Goal: Information Seeking & Learning: Learn about a topic

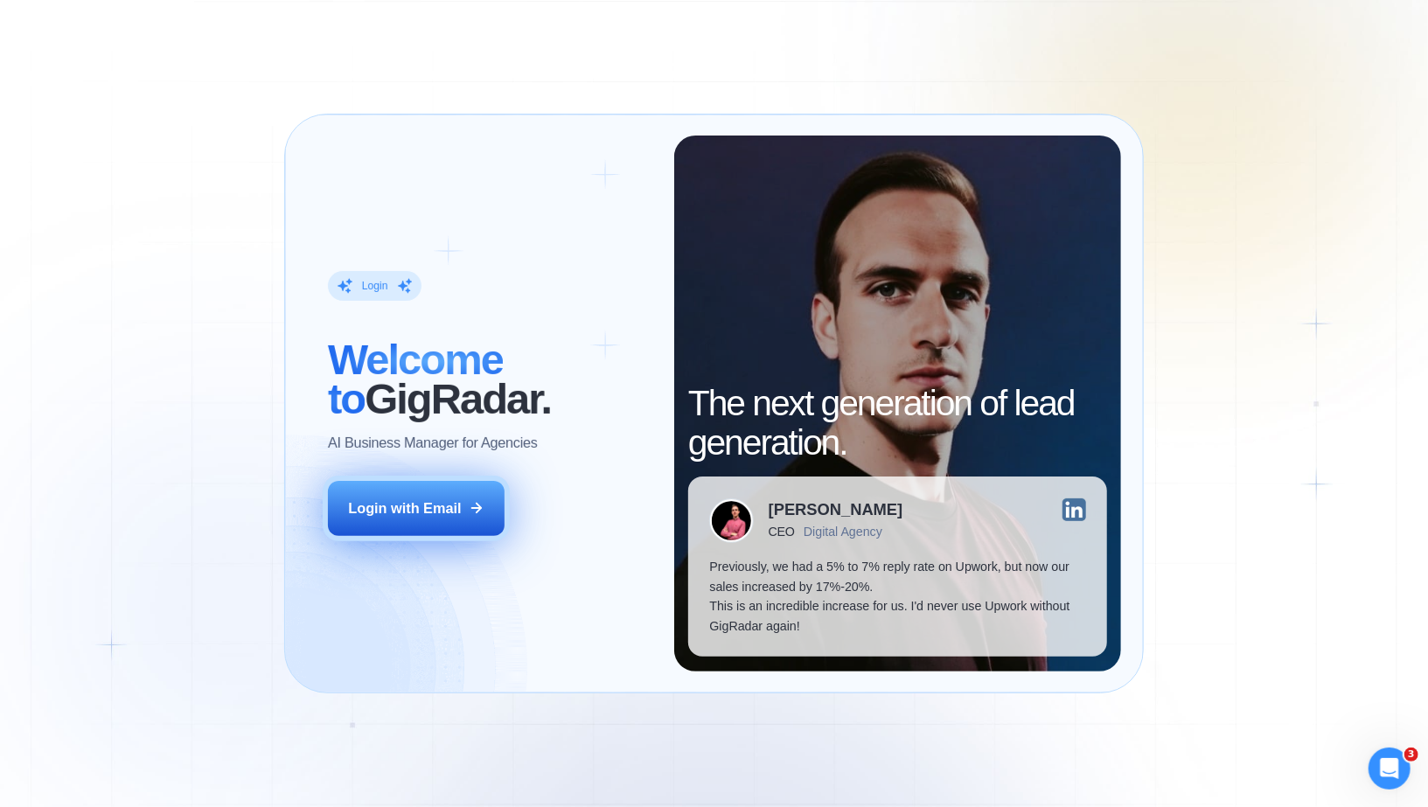
click at [424, 522] on button "Login with Email" at bounding box center [416, 508] width 177 height 55
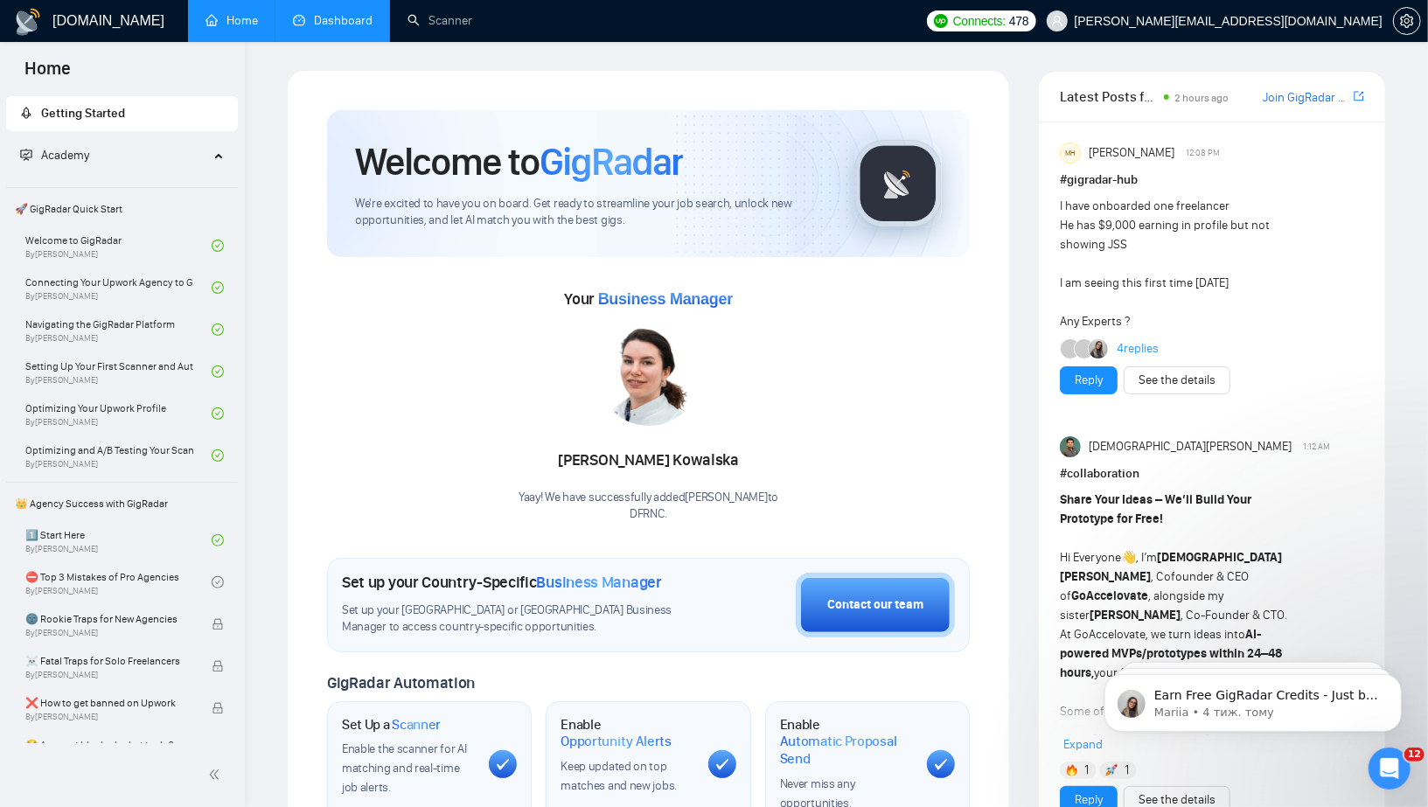
click at [334, 13] on link "Dashboard" at bounding box center [333, 20] width 80 height 15
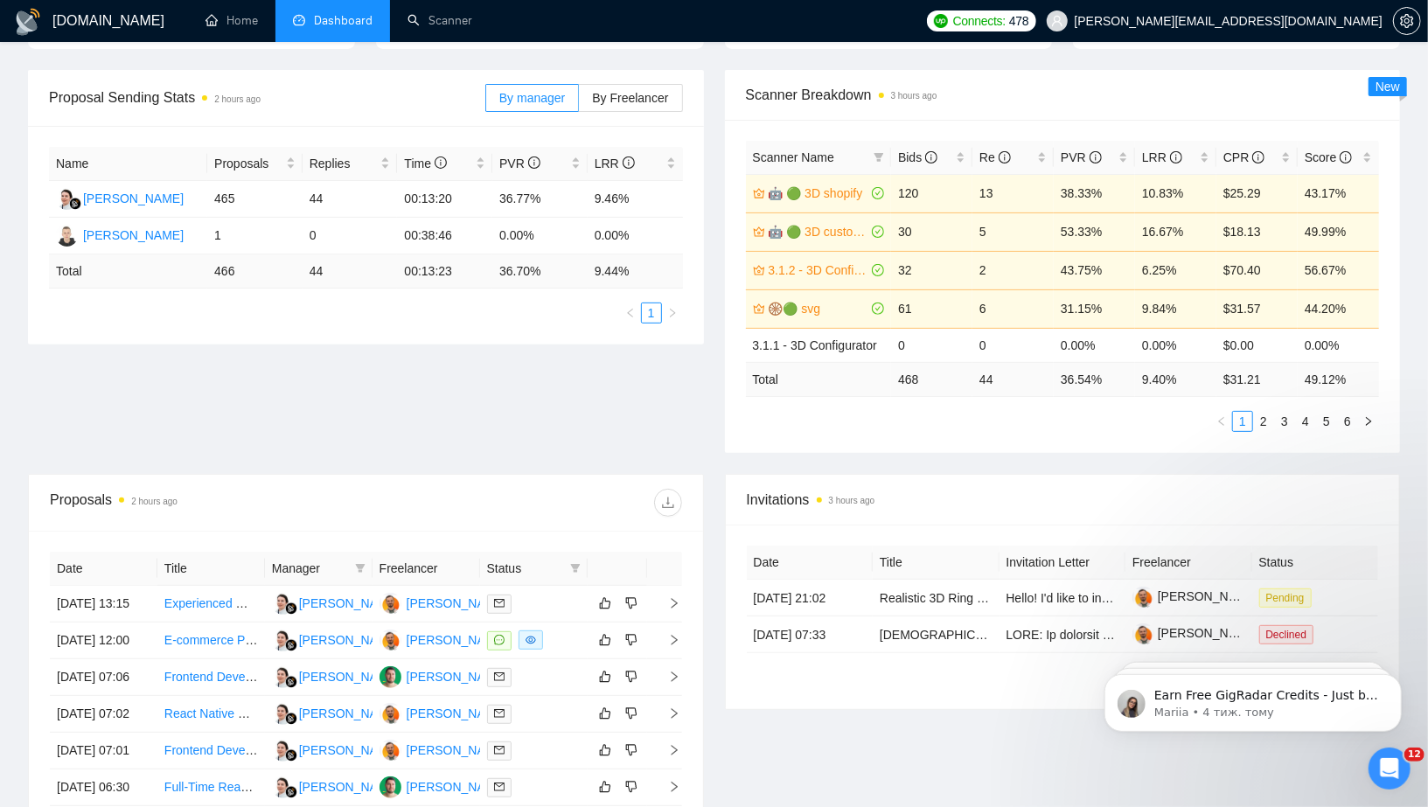
scroll to position [249, 0]
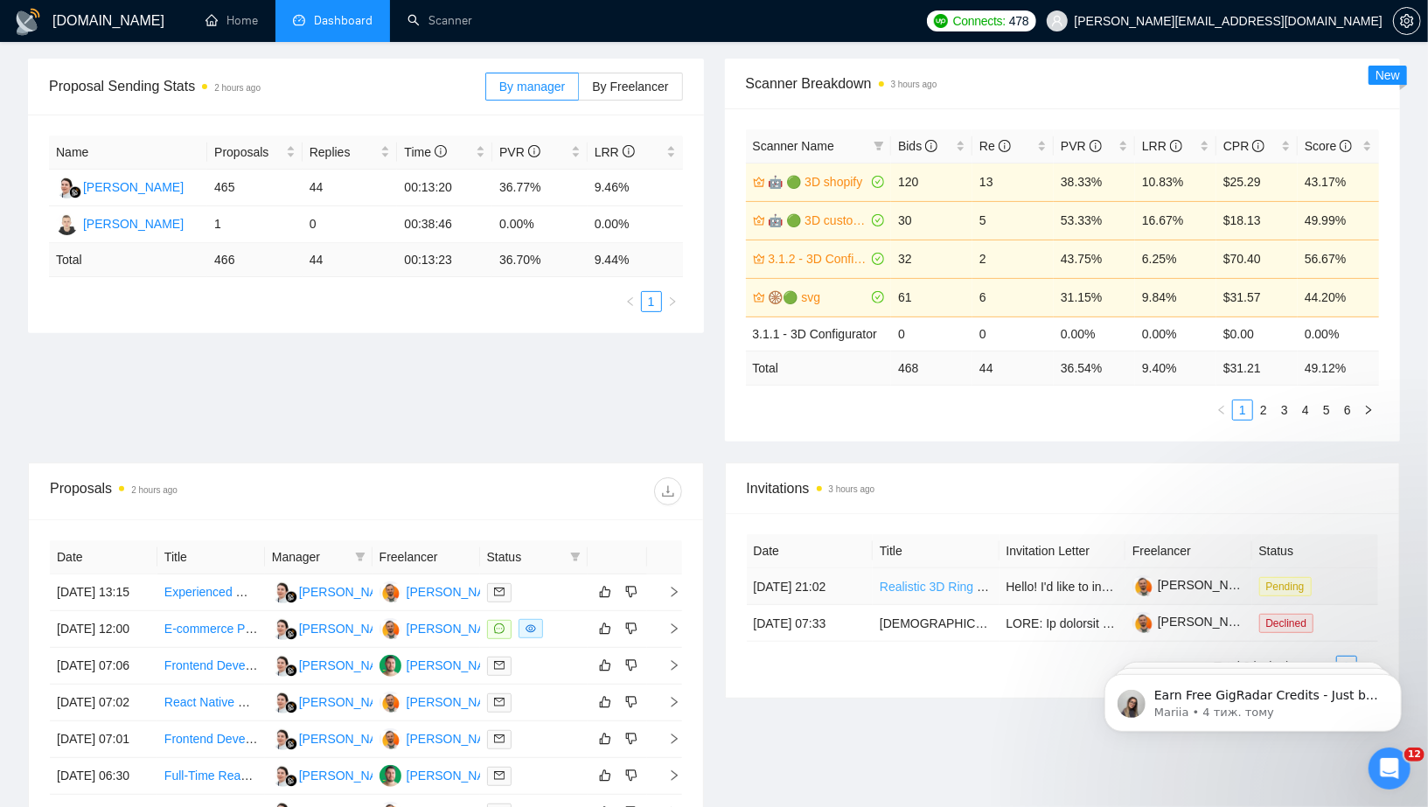
click at [914, 594] on link "Realistic 3D Ring Configurator Development with Next.js and Three.js" at bounding box center [1069, 587] width 378 height 14
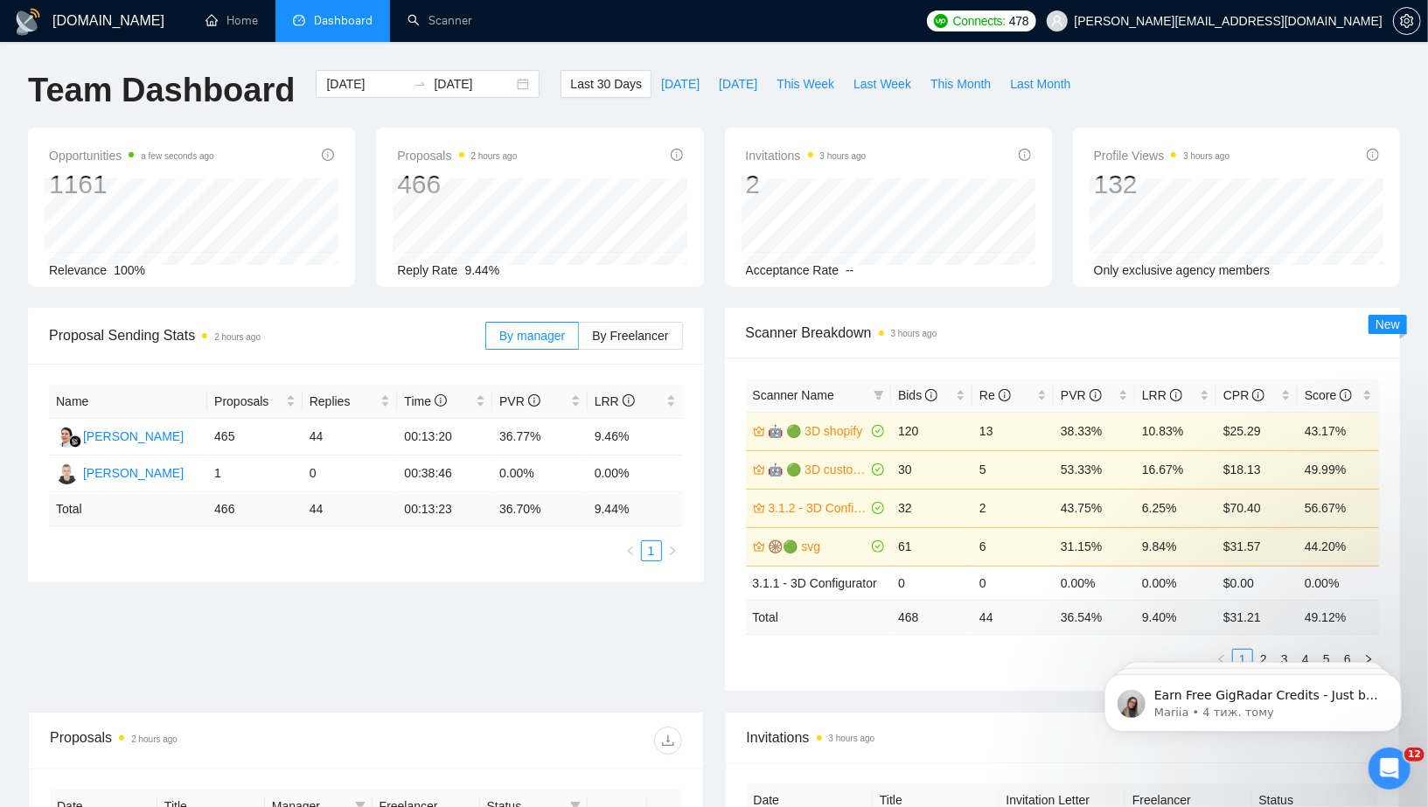
click at [641, 607] on div "Proposal Sending Stats 2 hours ago By manager By Freelancer Name Proposals Repl…" at bounding box center [713, 510] width 1393 height 404
click at [643, 646] on div "Proposal Sending Stats 2 hours ago By manager By Freelancer Name Proposals Repl…" at bounding box center [713, 510] width 1393 height 404
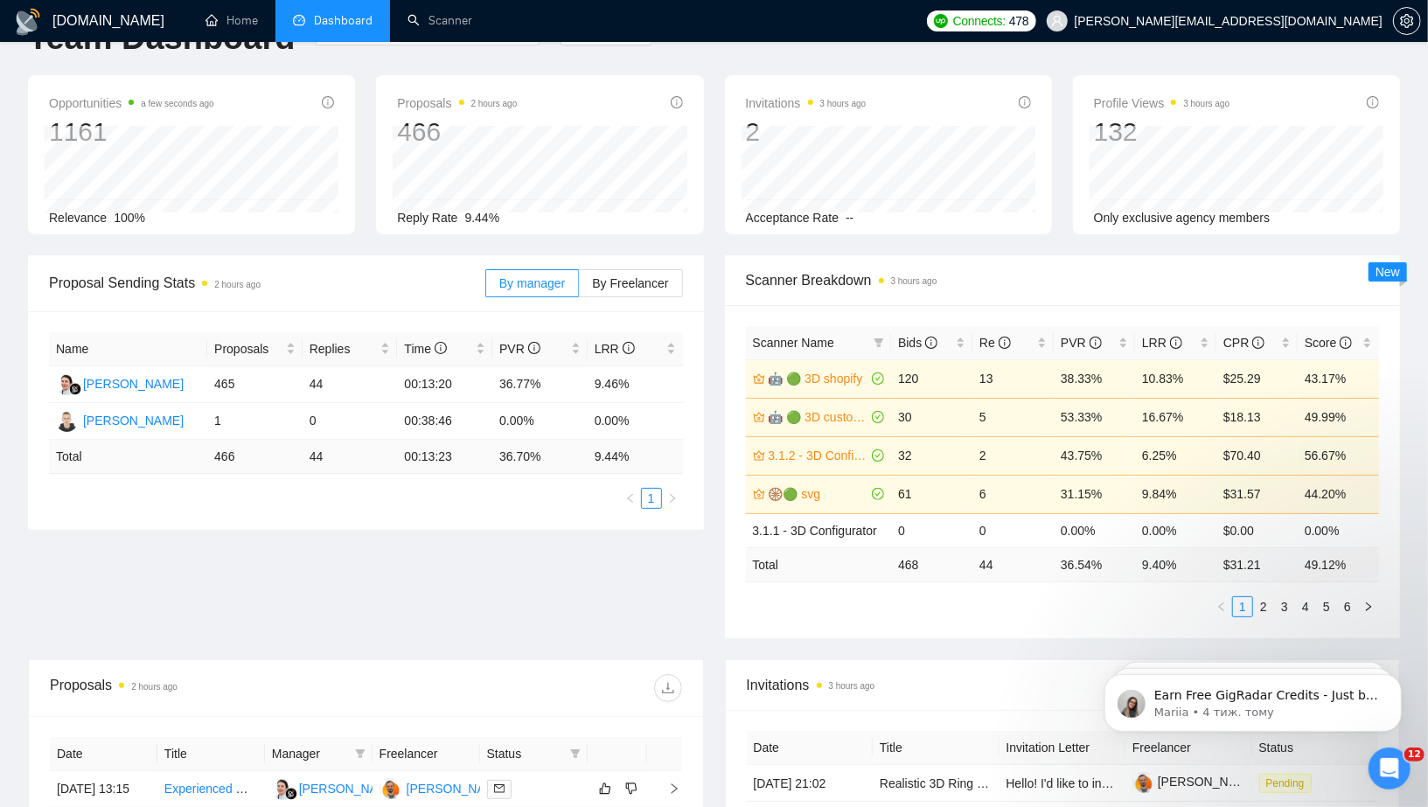
scroll to position [50, 0]
click at [1365, 344] on div "Score" at bounding box center [1337, 345] width 67 height 19
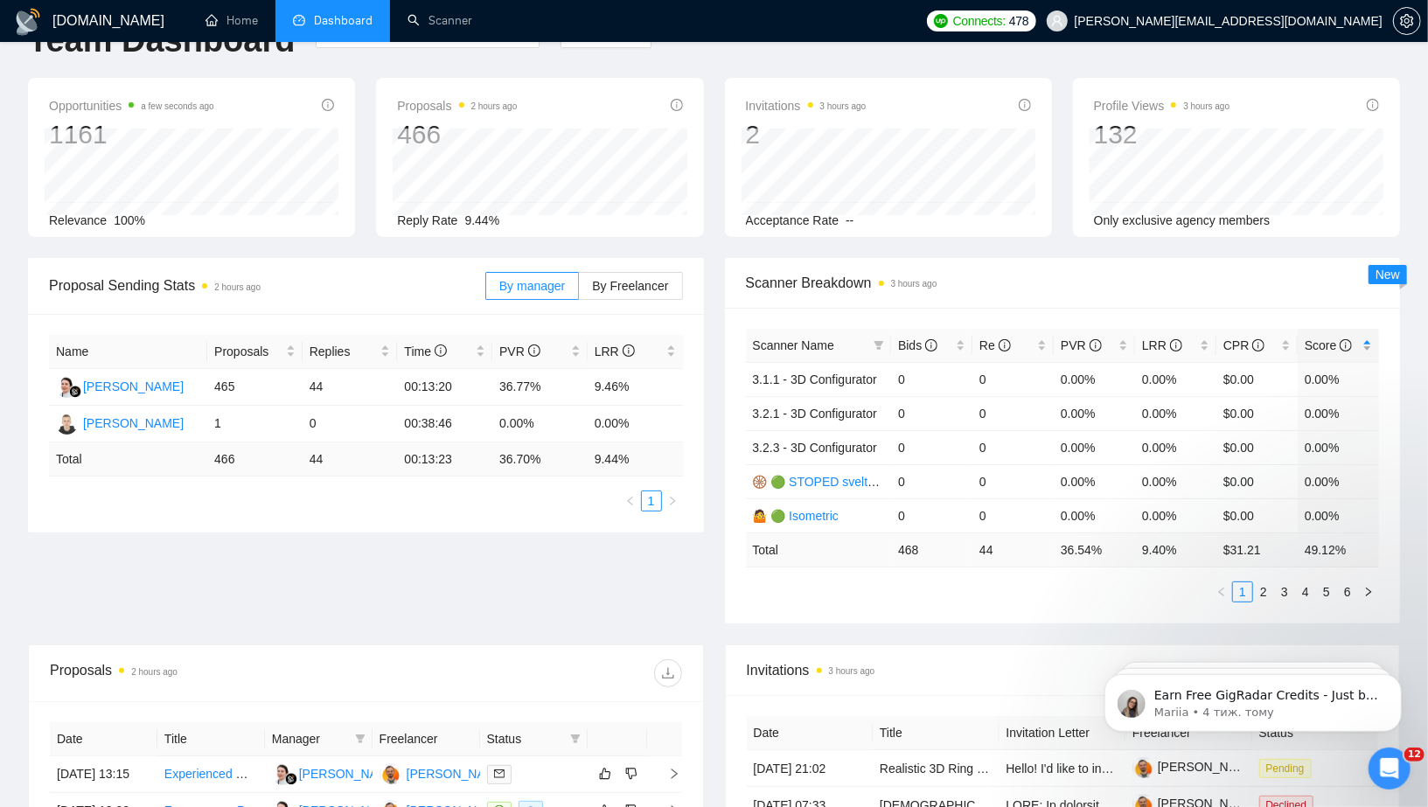
click at [1365, 344] on div "Score" at bounding box center [1337, 345] width 67 height 19
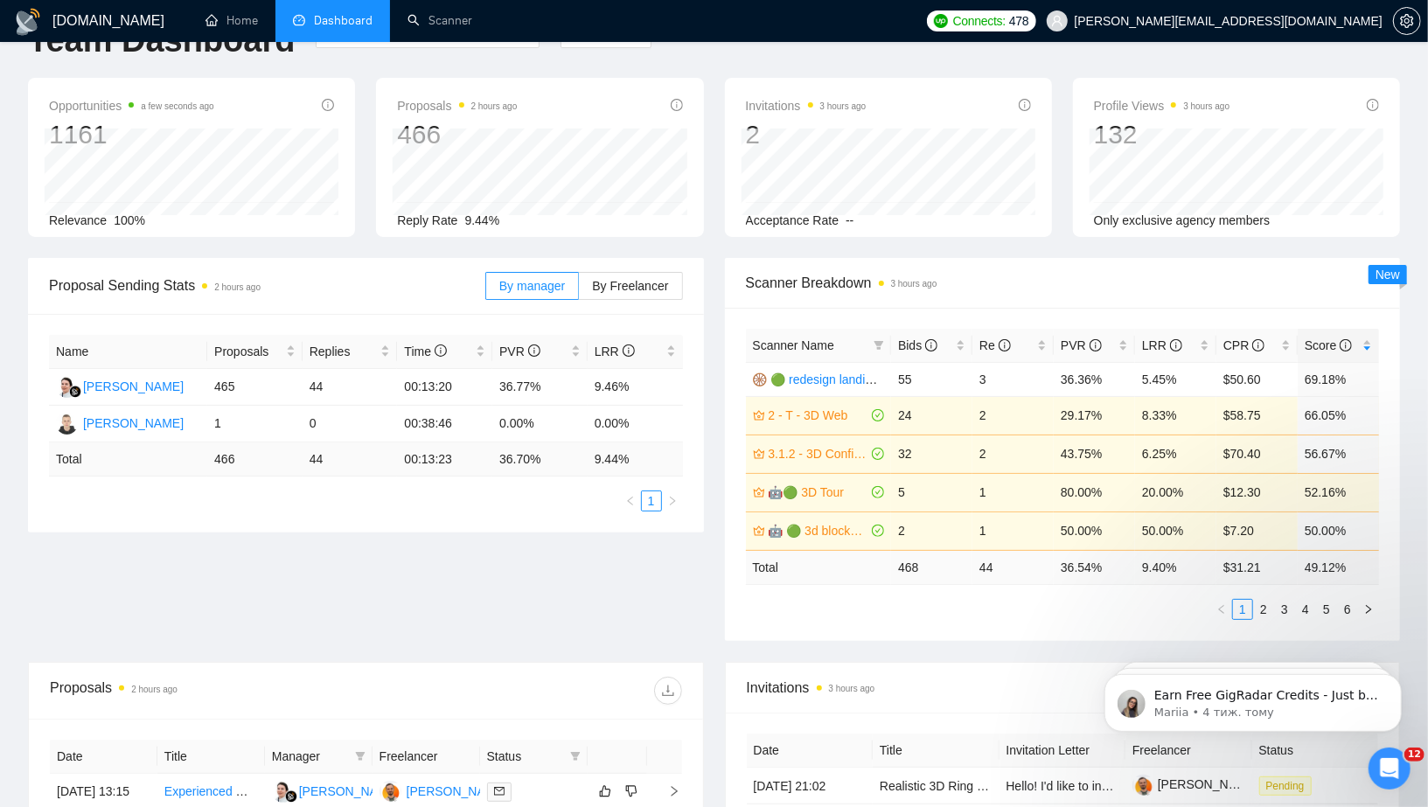
scroll to position [0, 0]
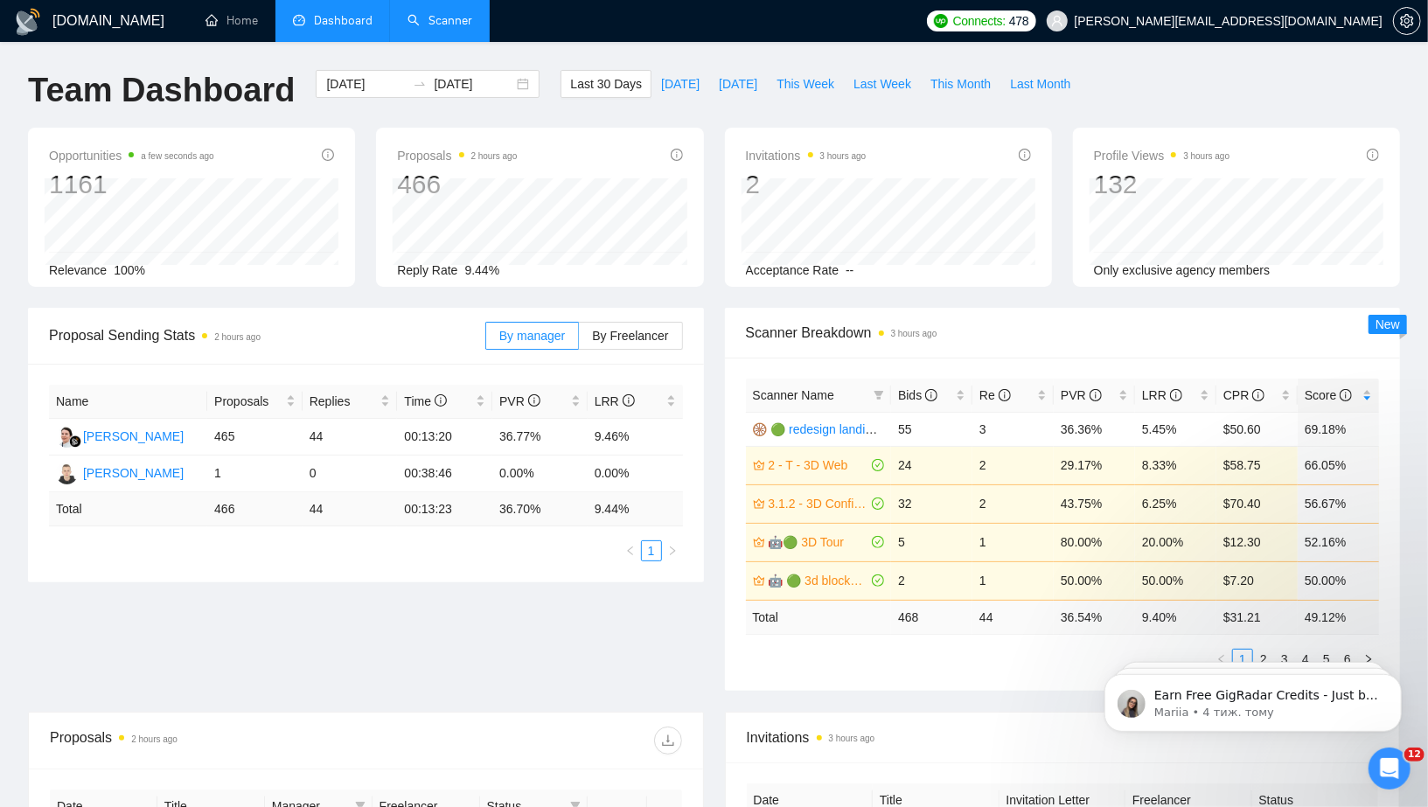
click at [439, 24] on link "Scanner" at bounding box center [439, 20] width 65 height 15
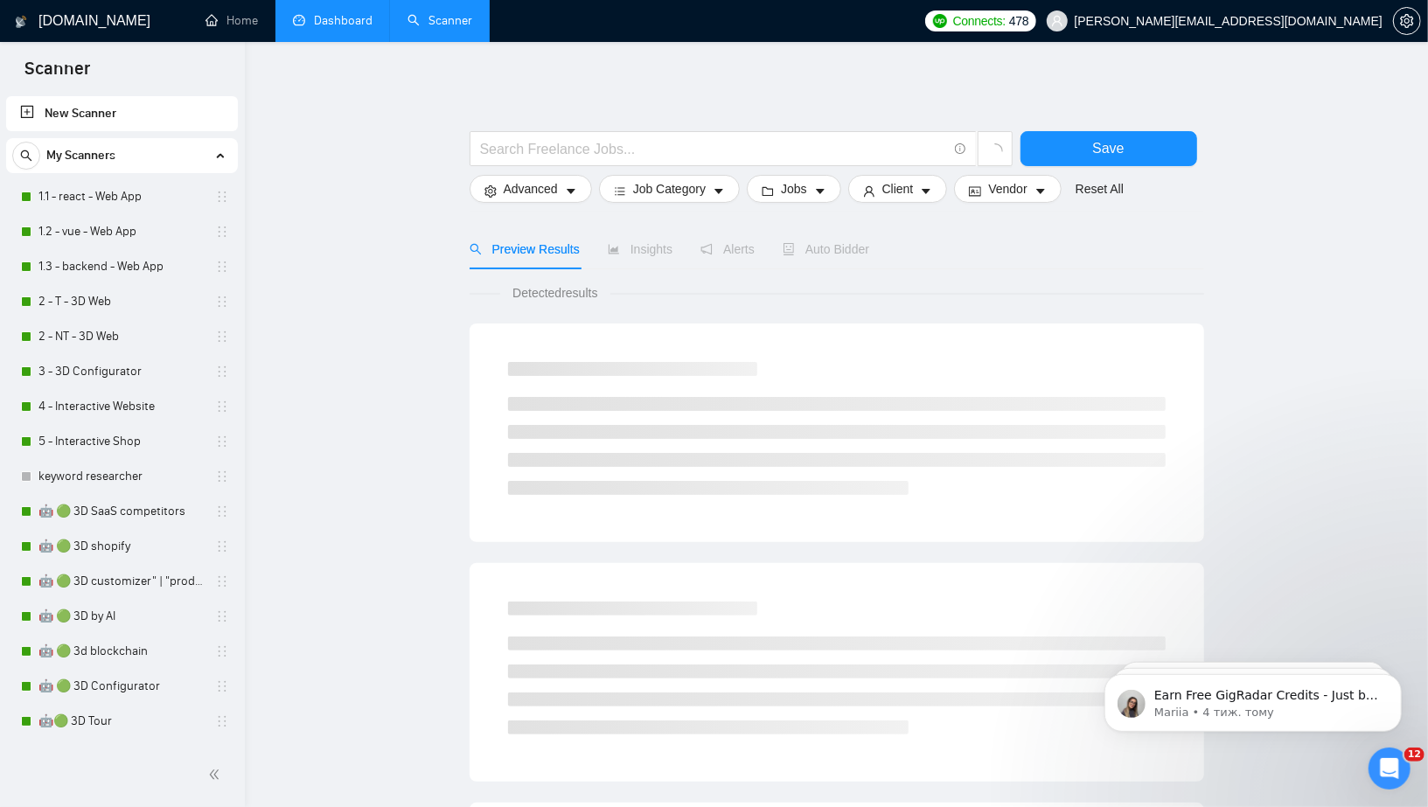
click at [355, 28] on link "Dashboard" at bounding box center [333, 20] width 80 height 15
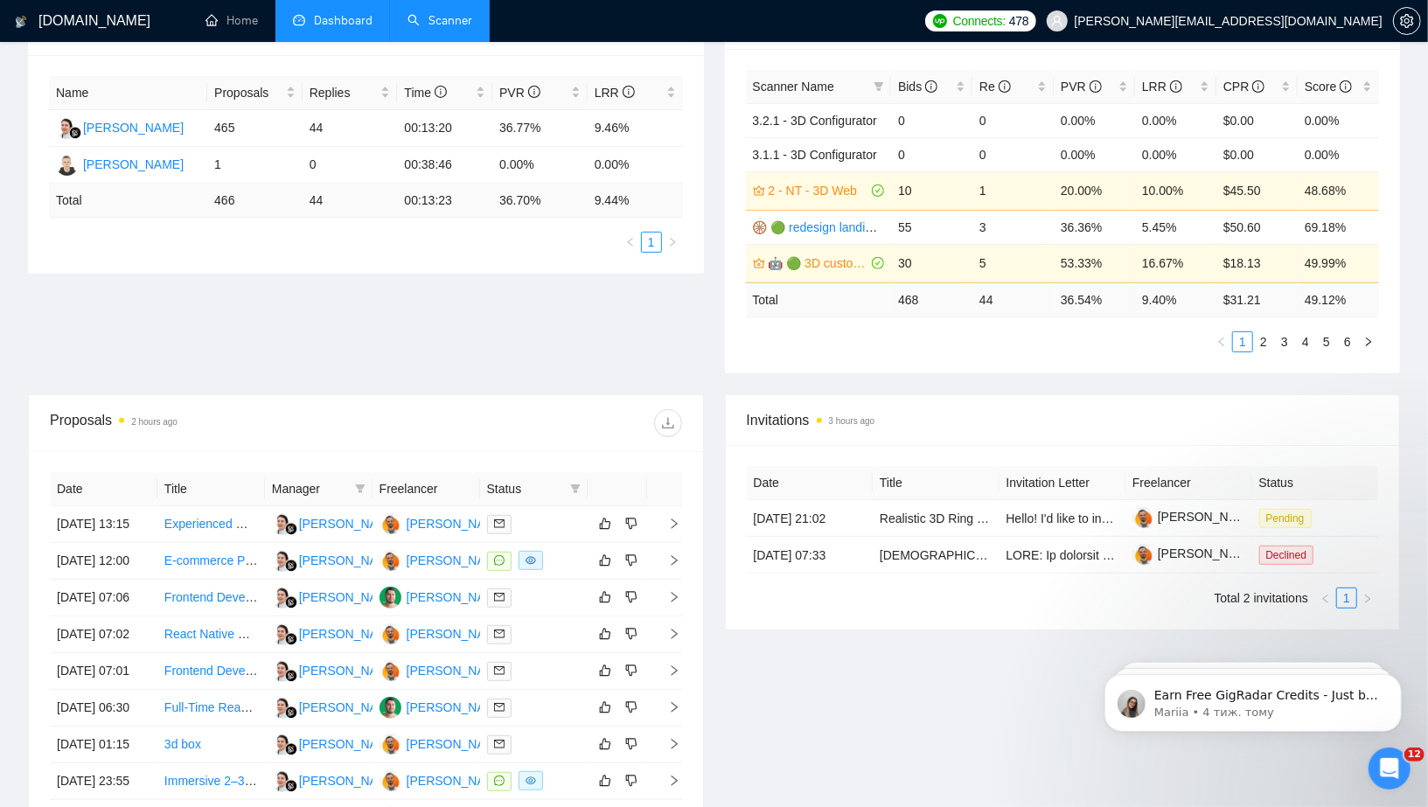
scroll to position [327, 0]
